Goal: Information Seeking & Learning: Learn about a topic

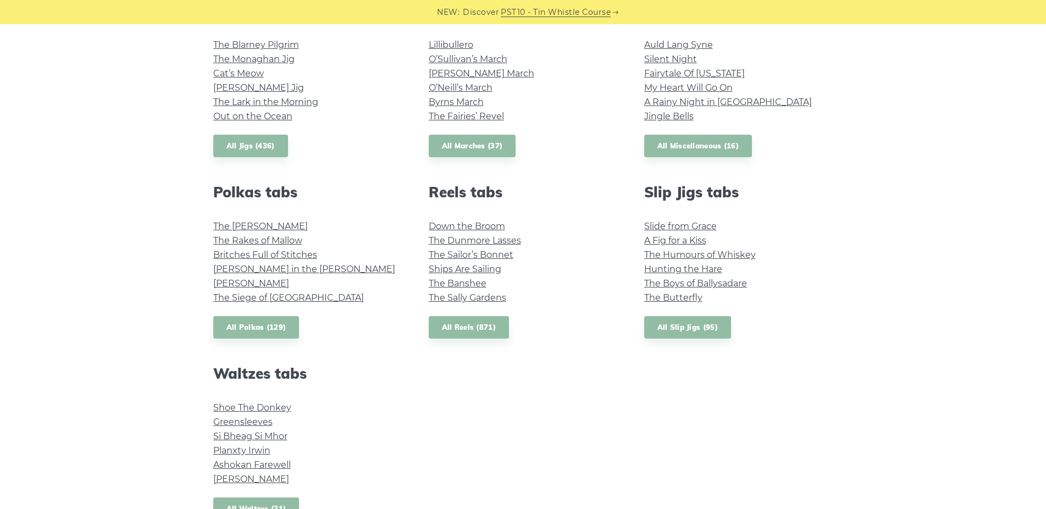
scroll to position [673, 0]
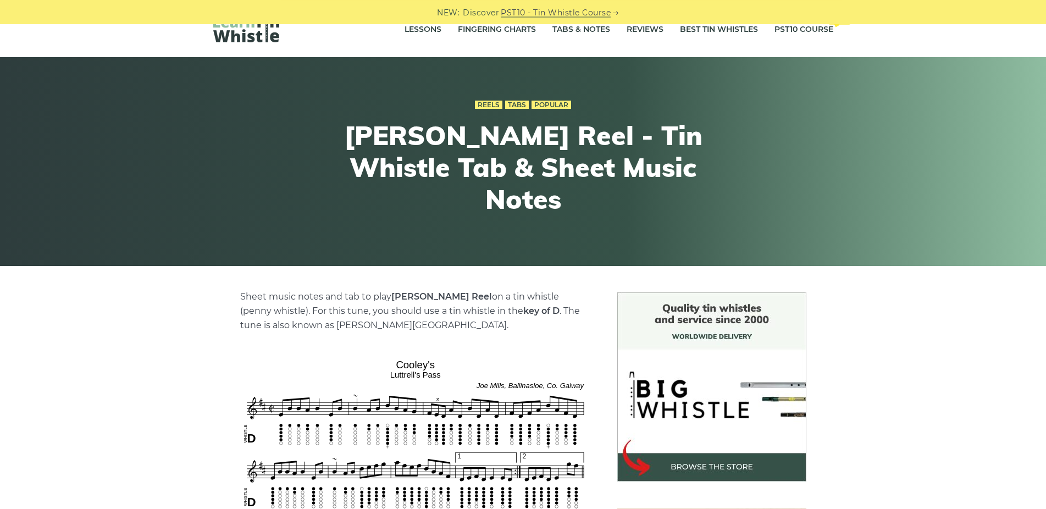
scroll to position [224, 0]
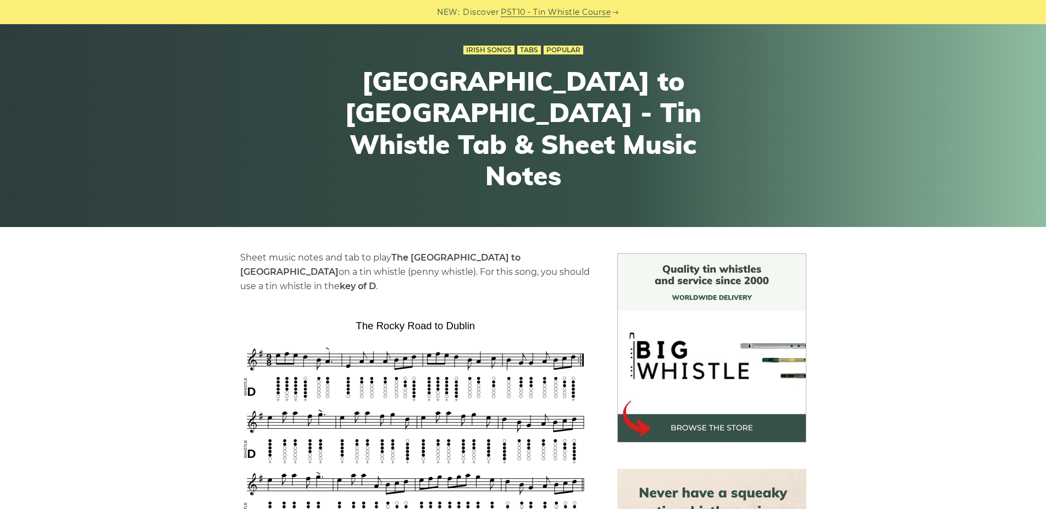
scroll to position [168, 0]
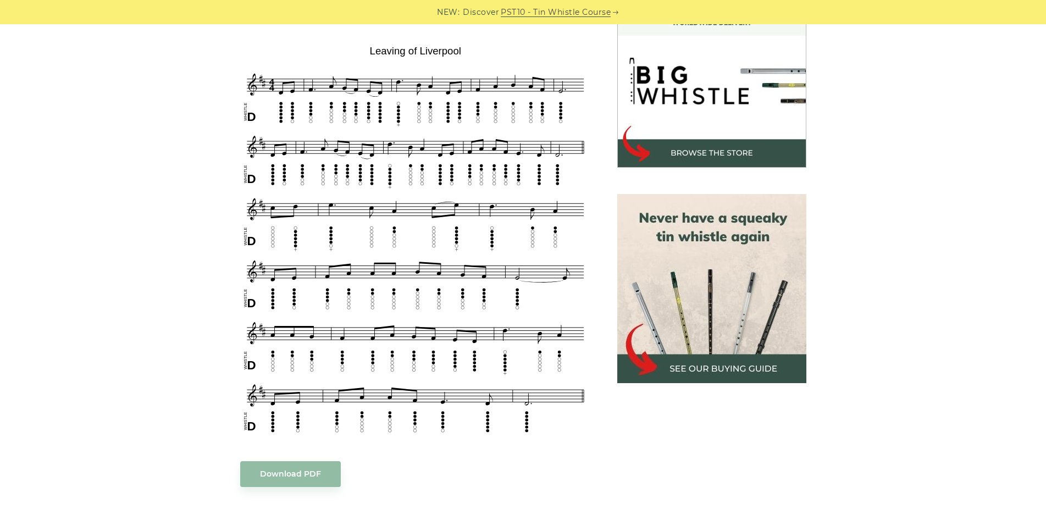
scroll to position [280, 0]
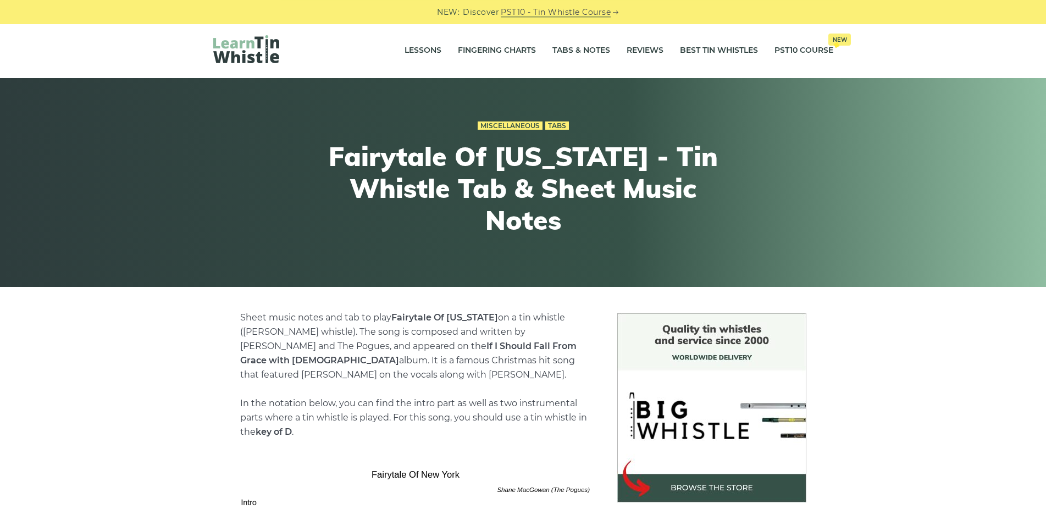
scroll to position [280, 0]
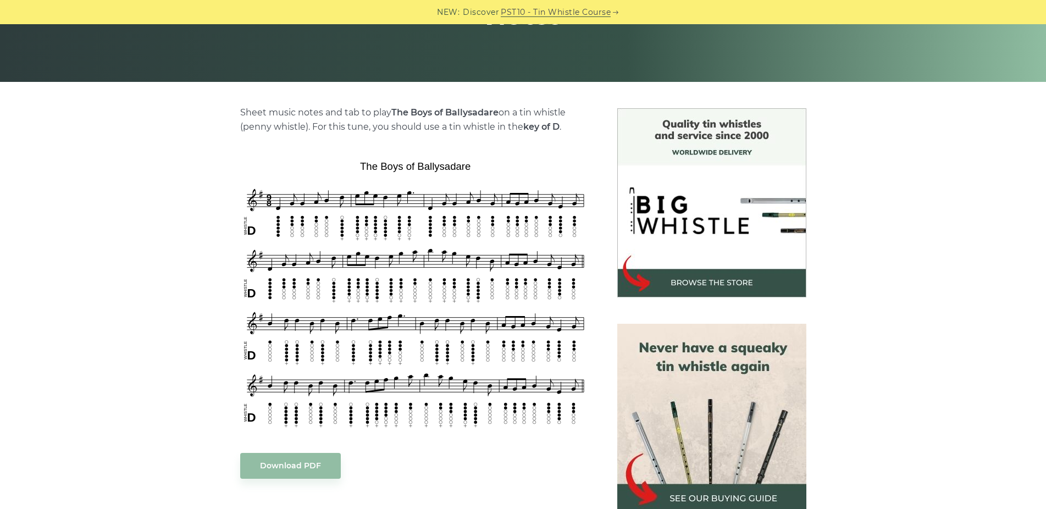
scroll to position [224, 0]
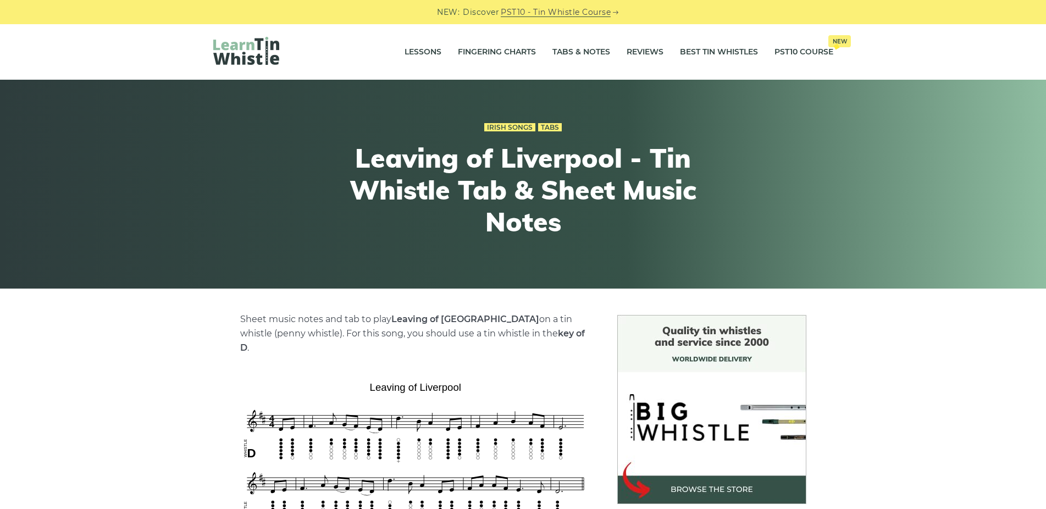
scroll to position [280, 0]
